Goal: Information Seeking & Learning: Check status

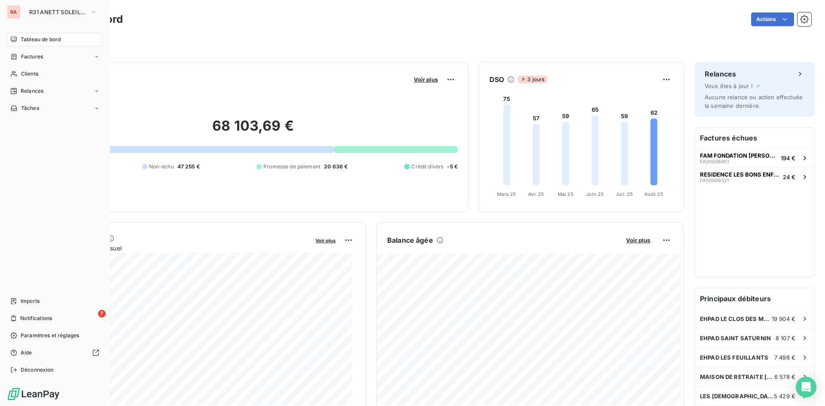
click at [13, 10] on div "RA" at bounding box center [14, 12] width 14 height 14
click at [93, 12] on icon "button" at bounding box center [93, 12] width 3 height 2
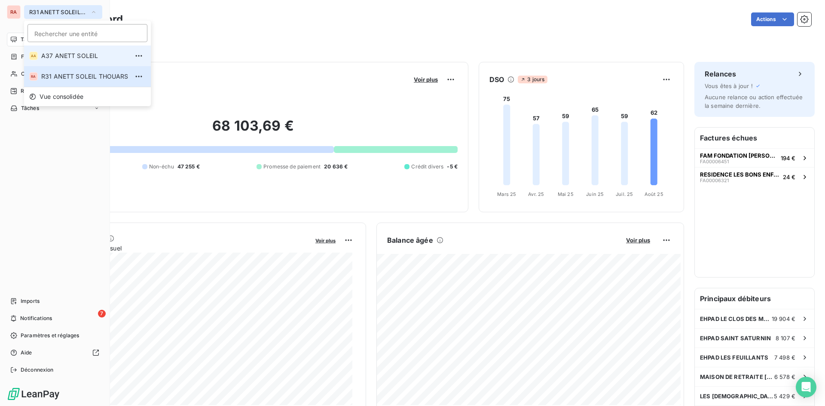
click at [63, 52] on span "A37 ANETT SOLEIL" at bounding box center [84, 56] width 87 height 9
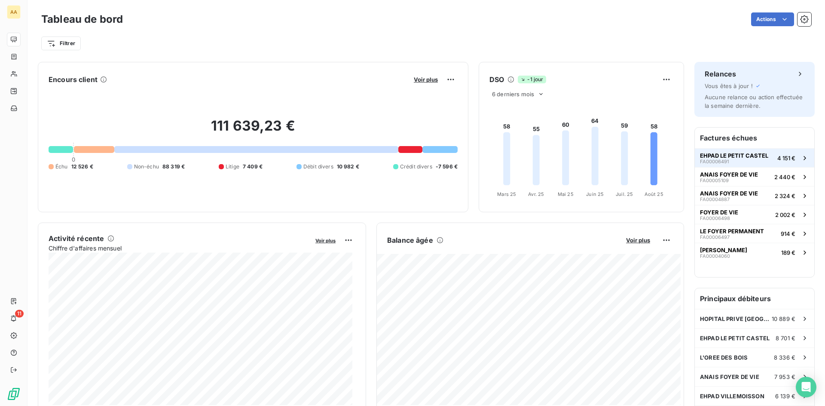
click at [718, 158] on span "EHPAD LE PETIT CASTEL" at bounding box center [734, 155] width 68 height 7
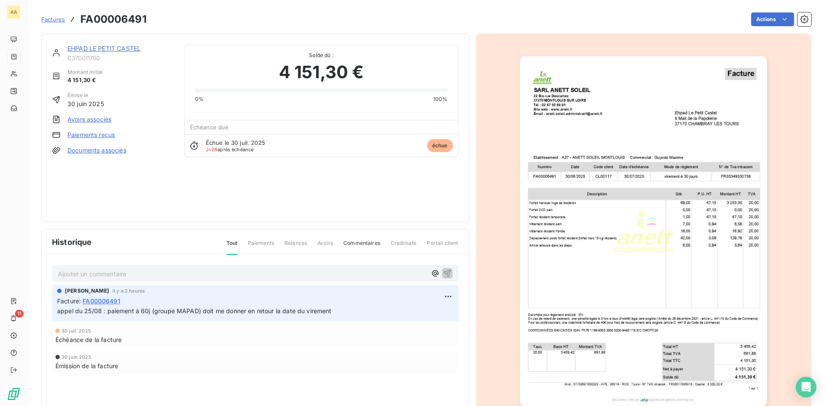
click at [101, 49] on link "EHPAD LE PETIT CASTEL" at bounding box center [103, 48] width 73 height 7
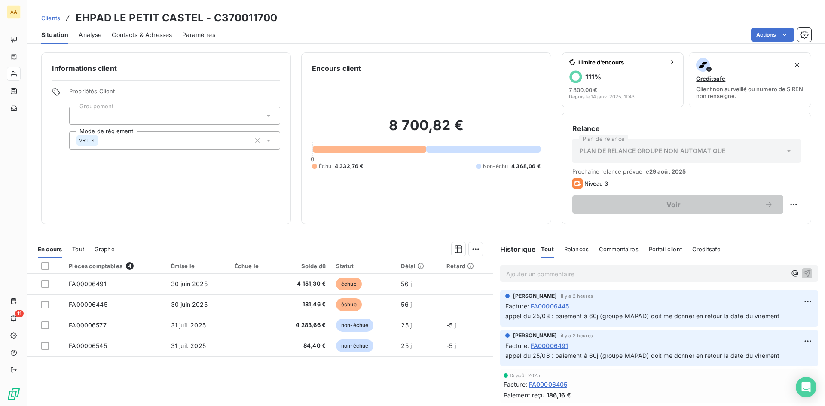
click at [508, 272] on p "Ajouter un commentaire ﻿" at bounding box center [646, 274] width 280 height 11
drag, startPoint x: 673, startPoint y: 276, endPoint x: 499, endPoint y: 274, distance: 173.6
click at [500, 274] on div "mail de la directrice le 25/08 facture payées en septembre" at bounding box center [659, 273] width 318 height 16
copy span "mail de la directrice le 25/08 facture payées en septembre"
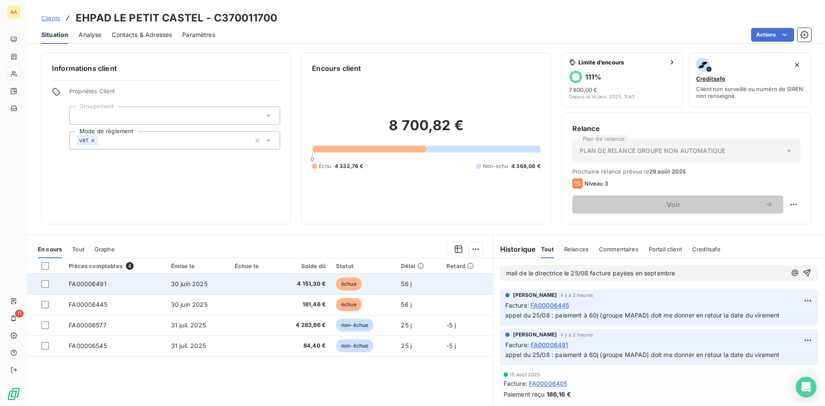
click at [88, 283] on span "FA00006491" at bounding box center [88, 283] width 38 height 7
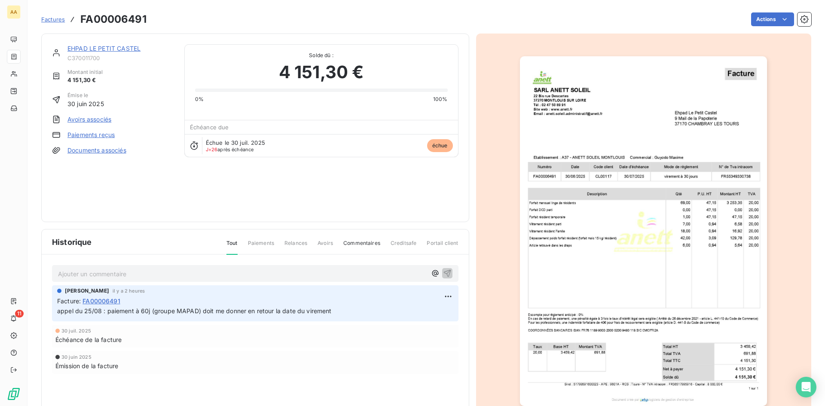
click at [86, 278] on p "Ajouter un commentaire ﻿" at bounding box center [242, 274] width 369 height 11
click at [448, 274] on icon "button" at bounding box center [447, 273] width 9 height 9
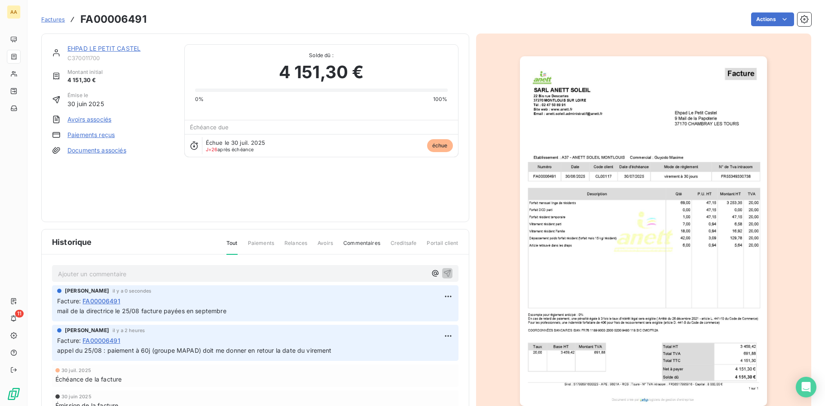
click at [116, 48] on link "EHPAD LE PETIT CASTEL" at bounding box center [103, 48] width 73 height 7
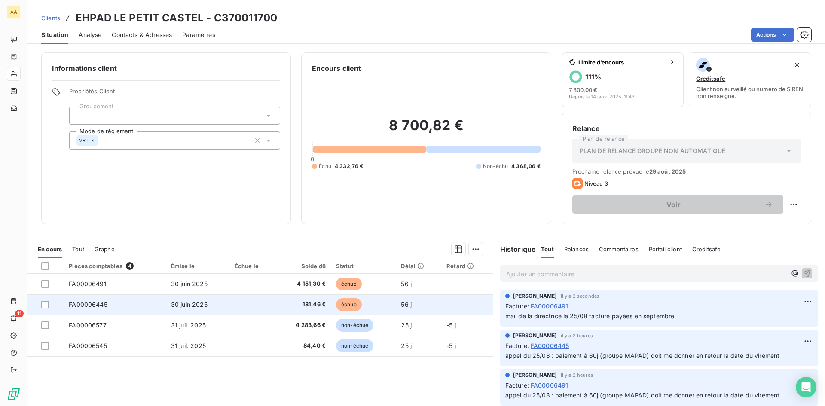
click at [88, 302] on span "FA00006445" at bounding box center [88, 304] width 39 height 7
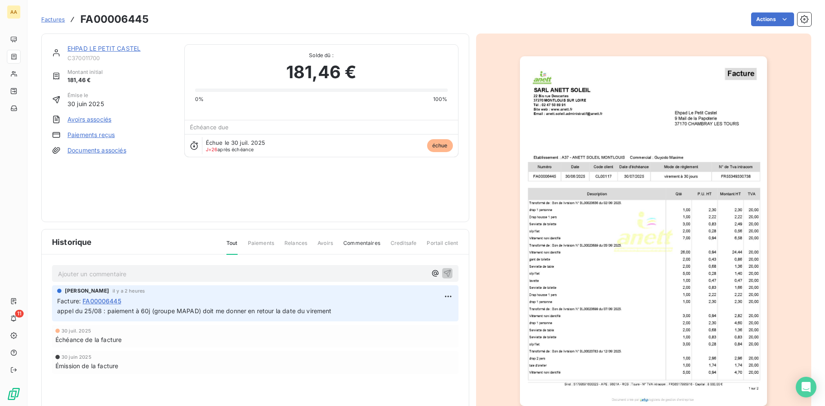
click at [116, 276] on p "Ajouter un commentaire ﻿" at bounding box center [242, 274] width 369 height 11
click at [445, 274] on icon "button" at bounding box center [447, 273] width 9 height 9
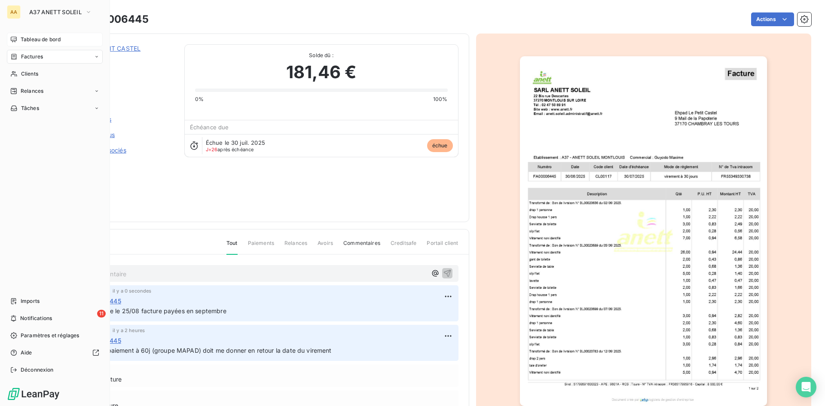
click at [43, 40] on span "Tableau de bord" at bounding box center [41, 40] width 40 height 8
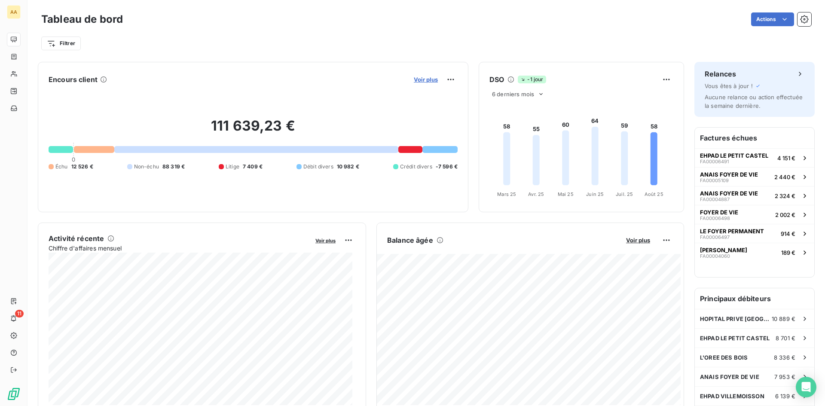
click at [420, 77] on span "Voir plus" at bounding box center [426, 79] width 24 height 7
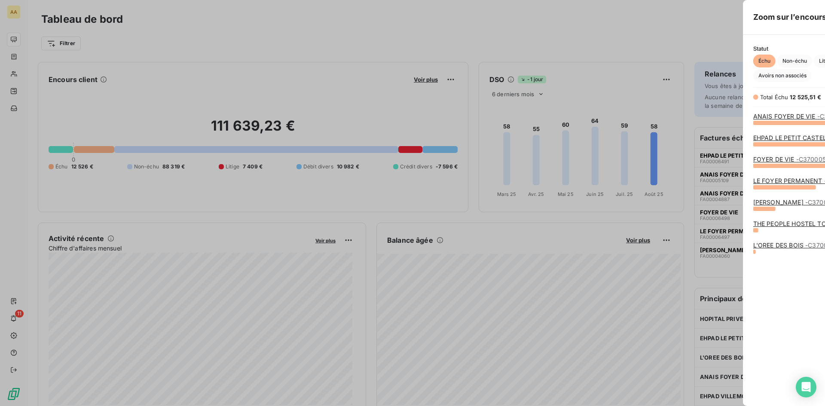
scroll to position [277, 324]
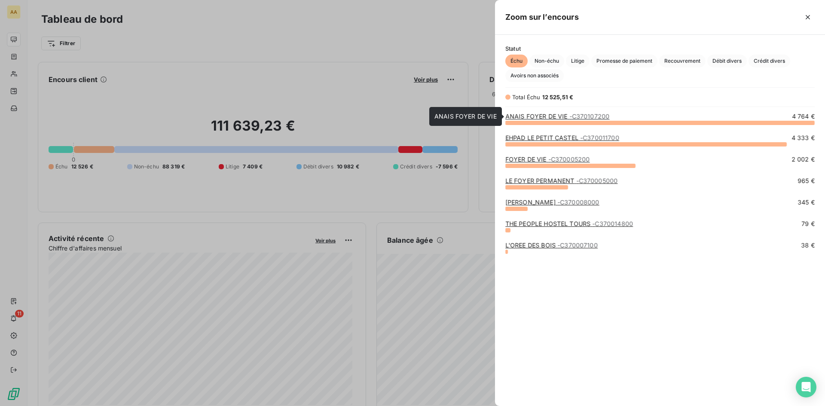
click at [545, 115] on link "ANAIS FOYER DE VIE - C370107200" at bounding box center [557, 116] width 104 height 7
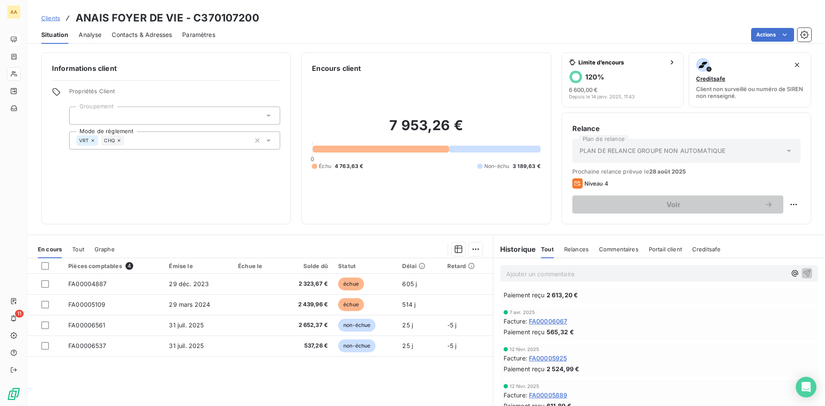
scroll to position [258, 0]
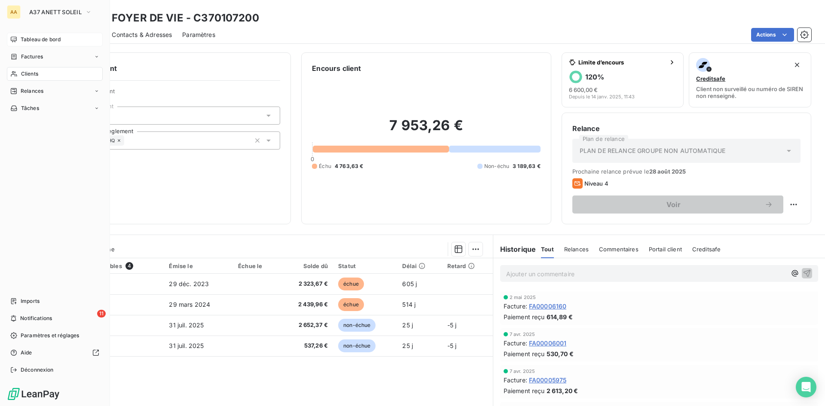
click at [77, 36] on div "Tableau de bord" at bounding box center [55, 40] width 96 height 14
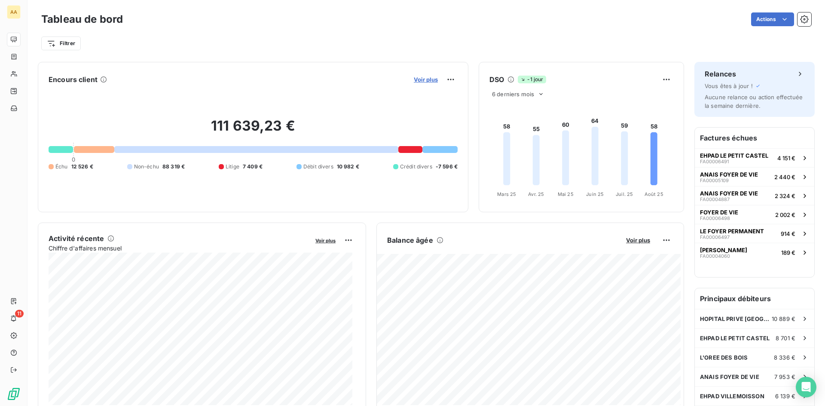
click at [422, 79] on span "Voir plus" at bounding box center [426, 79] width 24 height 7
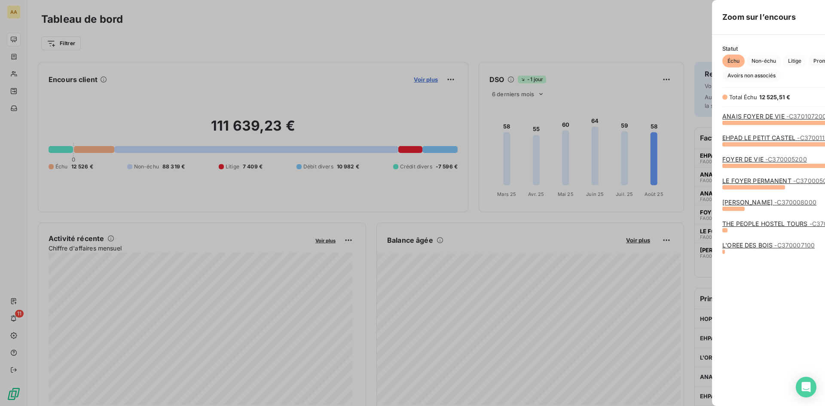
scroll to position [400, 324]
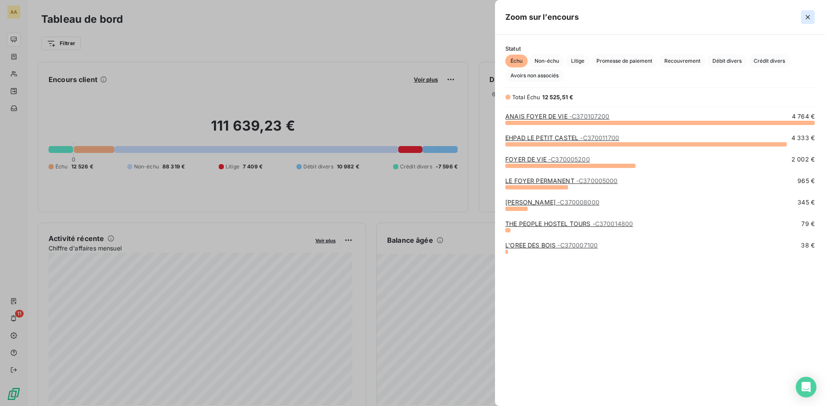
click at [805, 17] on icon "button" at bounding box center [807, 17] width 9 height 9
